Goal: Find contact information: Find contact information

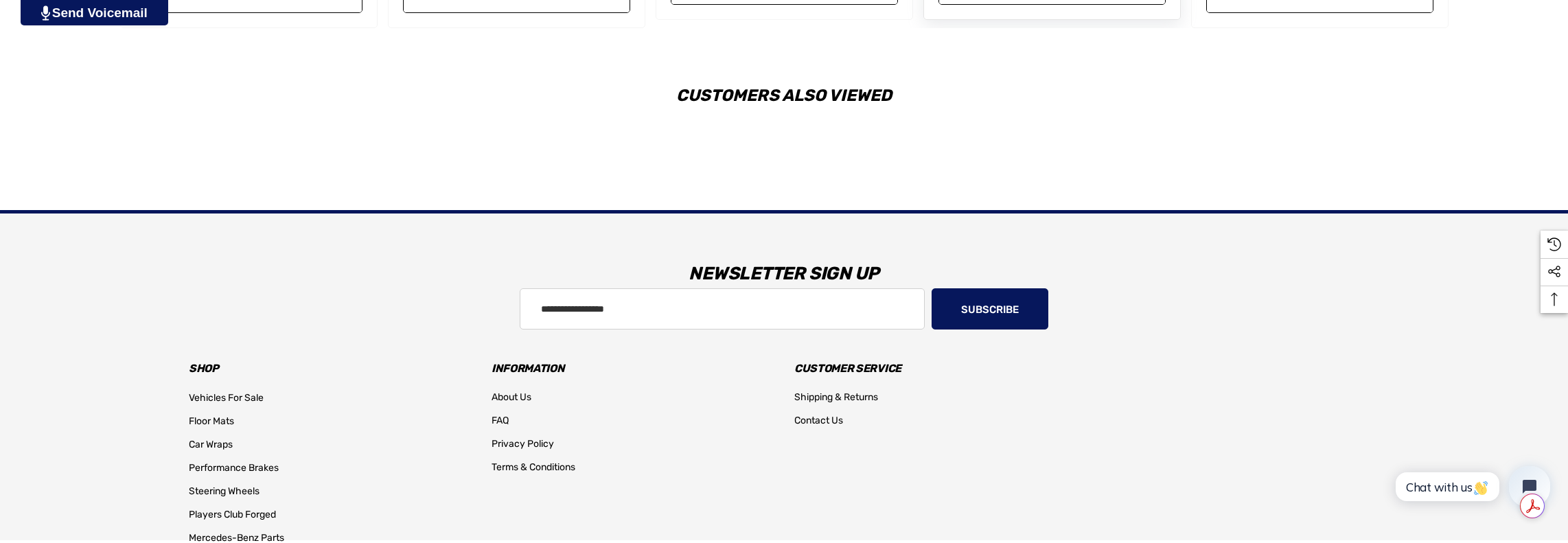
scroll to position [2520, 0]
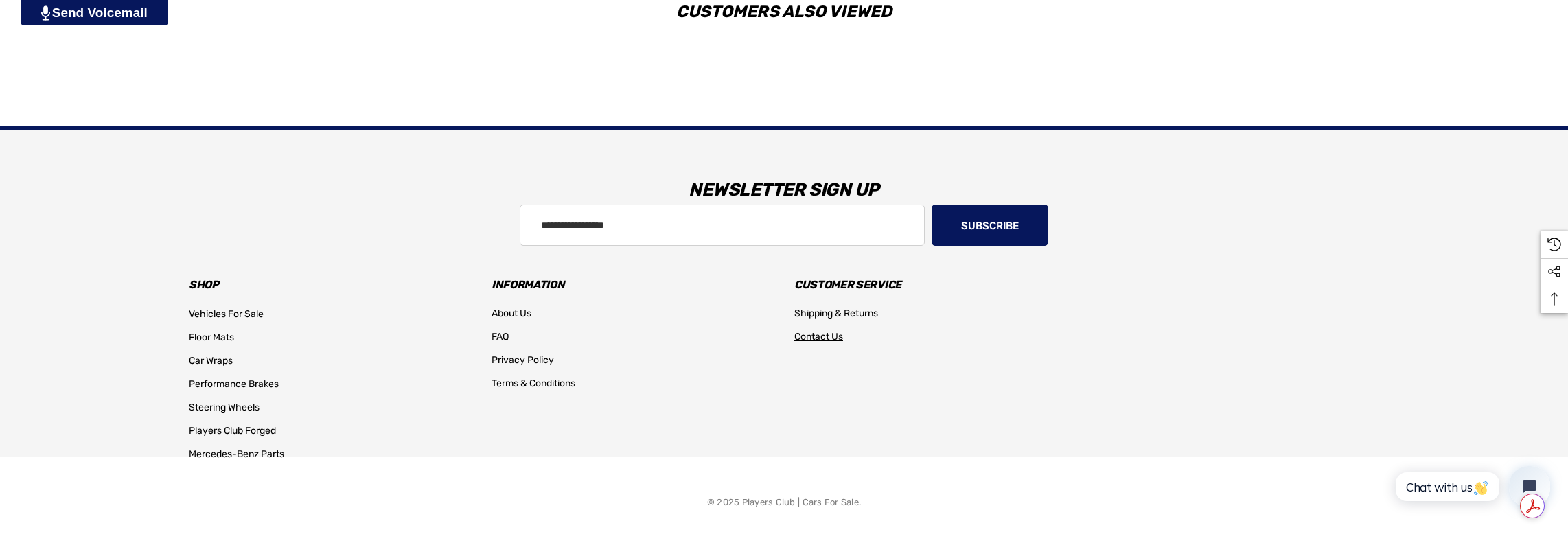
click at [810, 334] on span "Contact Us" at bounding box center [818, 336] width 49 height 12
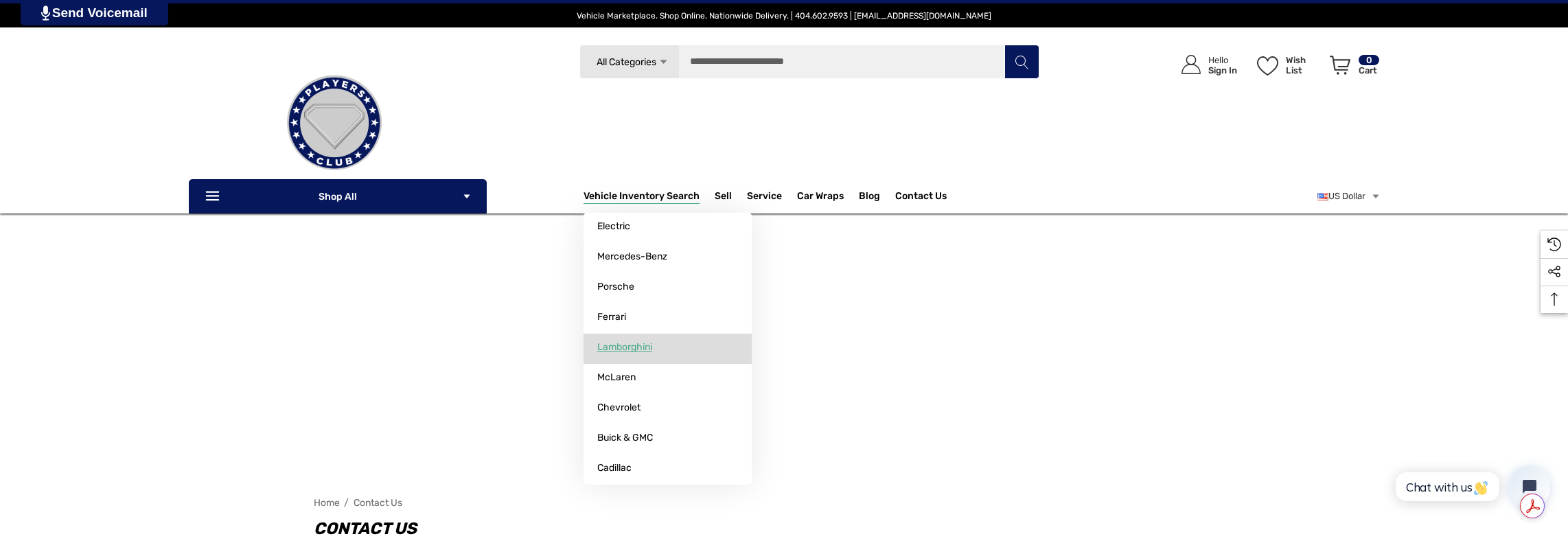
click at [613, 348] on span "Lamborghini" at bounding box center [624, 347] width 55 height 12
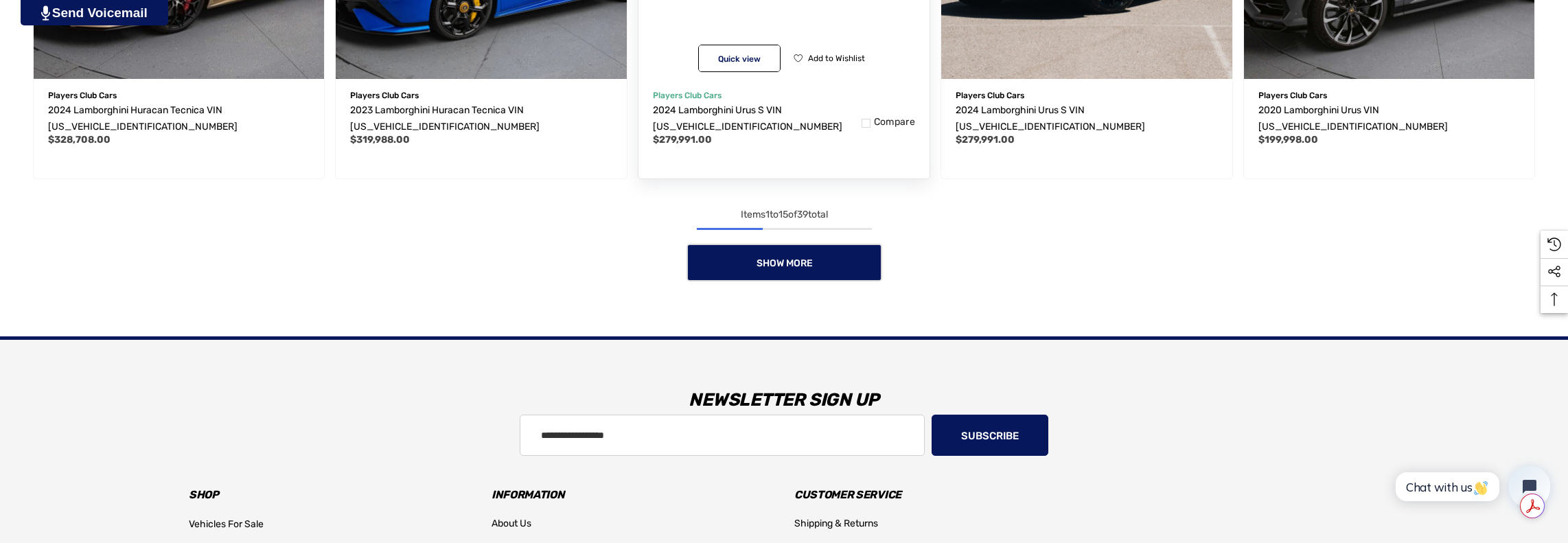
scroll to position [1647, 0]
